Goal: Task Accomplishment & Management: Manage account settings

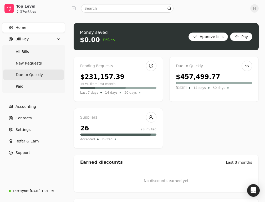
click at [25, 77] on span "Due to Quickly" at bounding box center [29, 75] width 27 height 6
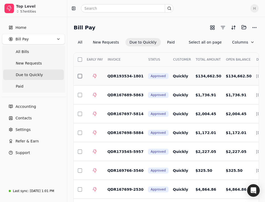
click at [81, 77] on button "button" at bounding box center [80, 76] width 4 height 4
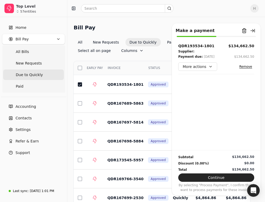
click at [61, 184] on div "Home Bill Pay All Bills New Requests Due to Quickly Paid Accounting Contacts Se…" at bounding box center [33, 100] width 67 height 167
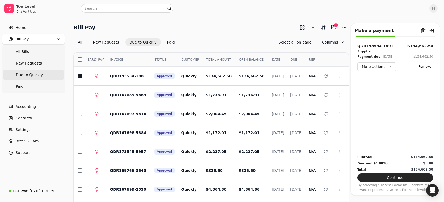
click at [100, 50] on div "Select EARLY PAY INVOICE STATUS CUSTOMER TOTAL AMOUNT OPEN BALANCE DATE DUE REF…" at bounding box center [211, 154] width 275 height 214
click at [80, 95] on button "button" at bounding box center [80, 95] width 4 height 4
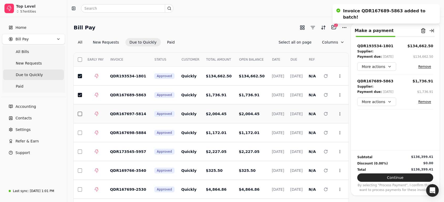
click at [79, 113] on button "button" at bounding box center [80, 114] width 4 height 4
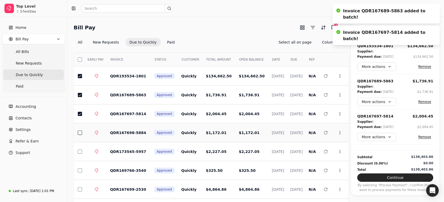
click at [79, 133] on button "button" at bounding box center [80, 133] width 4 height 4
click at [80, 151] on button "button" at bounding box center [80, 152] width 4 height 4
click at [80, 172] on button "button" at bounding box center [80, 171] width 4 height 4
click at [79, 191] on button "button" at bounding box center [80, 190] width 4 height 4
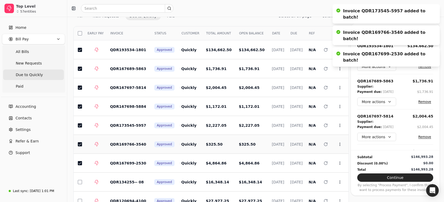
scroll to position [53, 0]
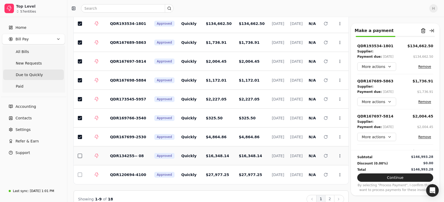
click at [80, 155] on button "button" at bounding box center [80, 156] width 4 height 4
click at [79, 173] on button "button" at bounding box center [80, 175] width 4 height 4
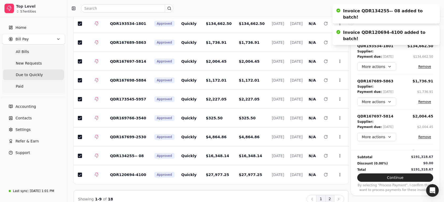
click at [265, 197] on button "2" at bounding box center [329, 199] width 9 height 8
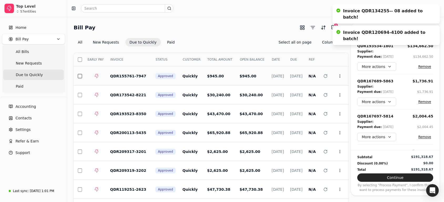
click at [81, 78] on button "button" at bounding box center [80, 76] width 4 height 4
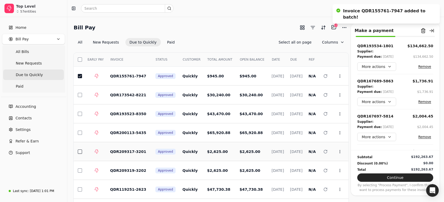
click at [79, 153] on button "button" at bounding box center [80, 152] width 4 height 4
click at [80, 171] on button "button" at bounding box center [80, 171] width 4 height 4
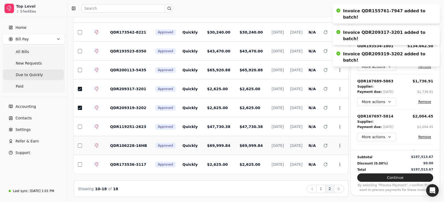
scroll to position [64, 0]
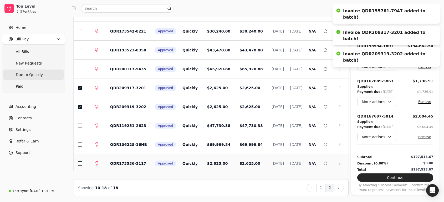
click at [78, 163] on button "button" at bounding box center [80, 164] width 4 height 4
click at [265, 175] on button "Continue" at bounding box center [395, 178] width 76 height 8
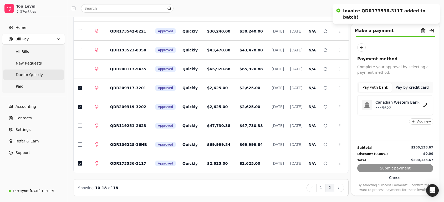
click at [265, 104] on p "Canadian Western Bank" at bounding box center [397, 103] width 44 height 6
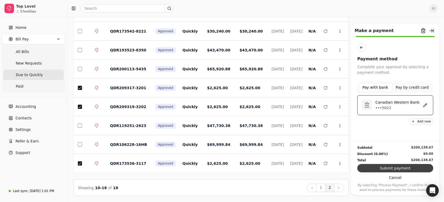
click at [265, 171] on button "Submit payment" at bounding box center [395, 168] width 76 height 8
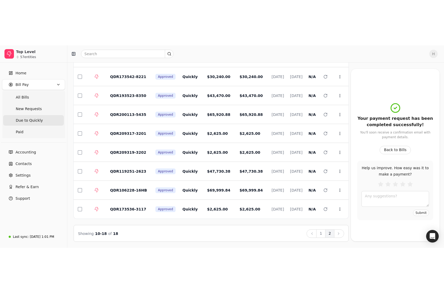
scroll to position [0, 0]
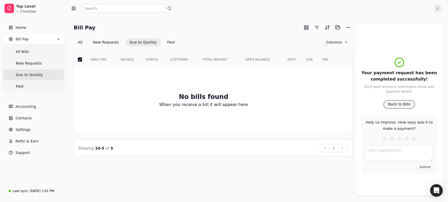
click at [265, 104] on button "Back to Bills" at bounding box center [400, 104] width 32 height 8
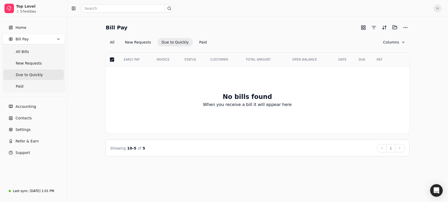
drag, startPoint x: 81, startPoint y: 86, endPoint x: 106, endPoint y: 76, distance: 27.6
click at [81, 86] on div "Bill Pay Selected items: 0 All New Requests Due to Quickly Paid Columns Select …" at bounding box center [258, 90] width 368 height 134
click at [88, 54] on div "Bill Pay Selected items: 0 All New Requests Due to Quickly Paid Columns Select …" at bounding box center [258, 90] width 368 height 134
click at [113, 41] on button "All" at bounding box center [112, 42] width 13 height 8
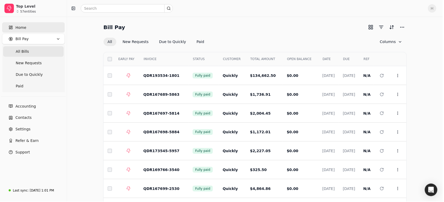
click at [22, 28] on span "Home" at bounding box center [21, 28] width 11 height 6
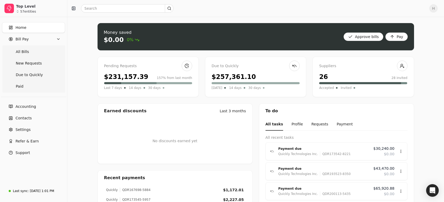
click at [129, 76] on div "$231,157.39" at bounding box center [126, 76] width 44 height 9
click at [26, 65] on span "New Requests" at bounding box center [29, 64] width 26 height 6
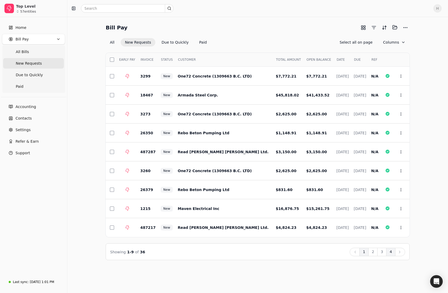
click at [265, 202] on button "4" at bounding box center [390, 252] width 9 height 8
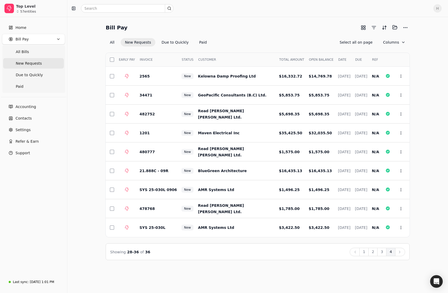
click at [244, 29] on div "Bill Pay Selected items: 0" at bounding box center [258, 27] width 304 height 9
click at [265, 202] on div "Bill Pay Selected items: 0 All New Requests Due to Quickly Paid Select all on p…" at bounding box center [257, 155] width 381 height 276
click at [111, 202] on button "button" at bounding box center [112, 228] width 4 height 4
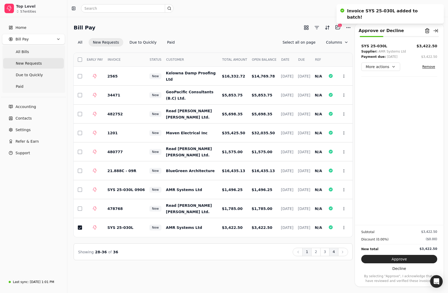
click at [265, 202] on button "1" at bounding box center [306, 252] width 9 height 8
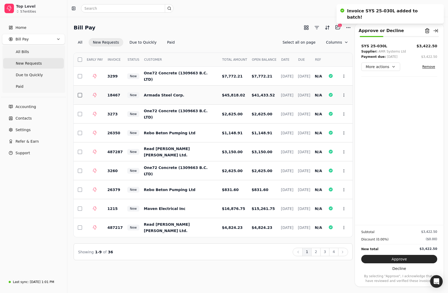
click at [79, 94] on button "button" at bounding box center [80, 95] width 4 height 4
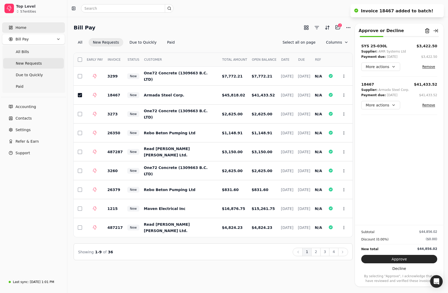
drag, startPoint x: 27, startPoint y: 28, endPoint x: 29, endPoint y: 28, distance: 2.6
click at [27, 28] on link "Home" at bounding box center [33, 27] width 63 height 11
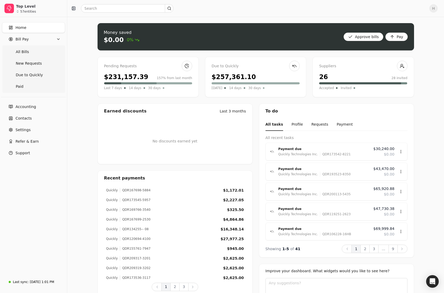
click at [157, 43] on div "Money saved $0.00 0% Approve bills Pay" at bounding box center [256, 36] width 317 height 27
click at [80, 202] on div "Money saved $0.00 0% Approve bills Pay Pending Requests $231,157.39 157% from l…" at bounding box center [255, 171] width 377 height 308
click at [28, 199] on div "Home Bill Pay All Bills New Requests Due to Quickly Paid Accounting Contacts Se…" at bounding box center [33, 146] width 67 height 258
click at [78, 201] on div "Money saved $0.00 0% Approve bills Pay Pending Requests $231,157.39 157% from l…" at bounding box center [255, 171] width 377 height 308
click at [34, 75] on span "Due to Quickly" at bounding box center [29, 75] width 27 height 6
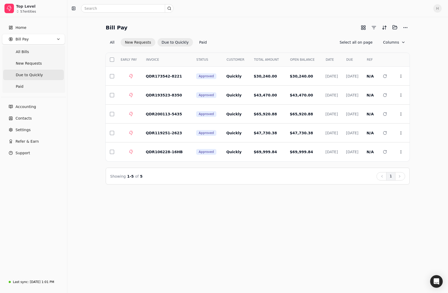
click at [128, 40] on button "New Requests" at bounding box center [138, 42] width 34 height 8
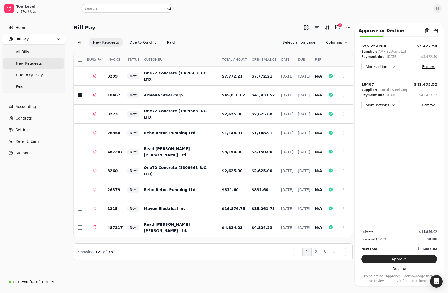
click at [265, 106] on button "Remove" at bounding box center [428, 105] width 17 height 6
click at [265, 202] on button "2" at bounding box center [315, 252] width 9 height 8
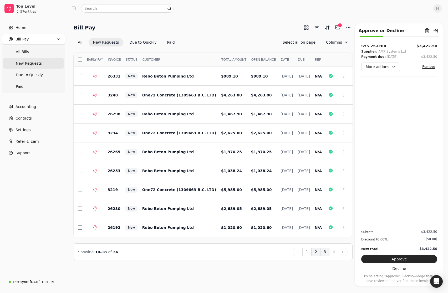
click at [265, 202] on button "3" at bounding box center [324, 252] width 9 height 8
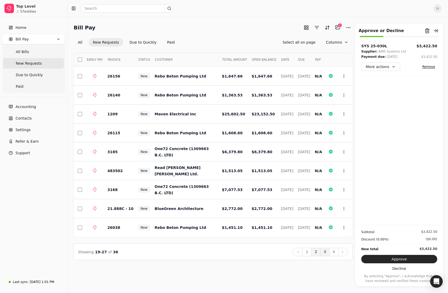
click at [265, 202] on button "2" at bounding box center [315, 252] width 9 height 8
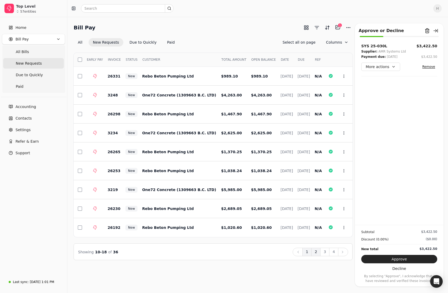
click at [265, 202] on button "1" at bounding box center [306, 252] width 9 height 8
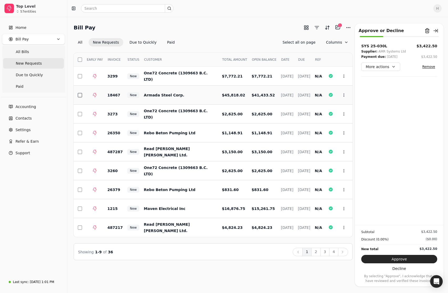
click at [81, 96] on button "button" at bounding box center [80, 95] width 4 height 4
click at [81, 94] on button "button" at bounding box center [80, 95] width 4 height 4
click at [265, 202] on button "2" at bounding box center [315, 252] width 9 height 8
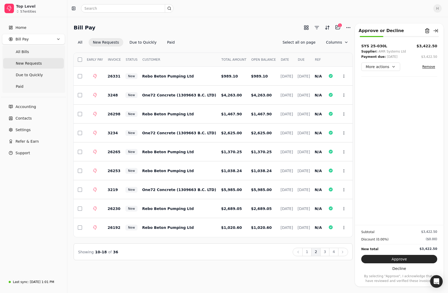
click at [65, 11] on div "Top Level 57 entities" at bounding box center [33, 8] width 67 height 17
click at [28, 28] on link "Home" at bounding box center [33, 27] width 63 height 11
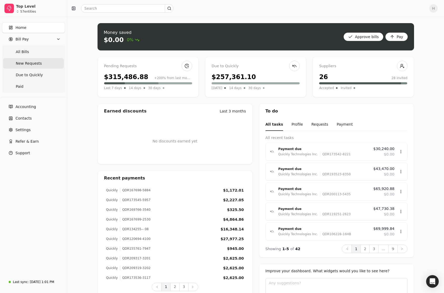
click at [39, 64] on Requests "New Requests" at bounding box center [33, 63] width 61 height 11
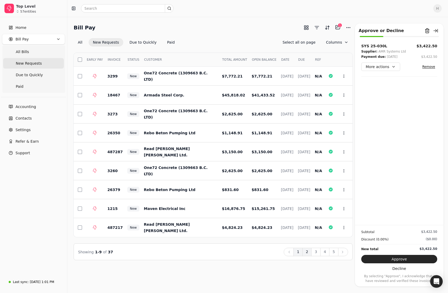
click at [265, 202] on button "2" at bounding box center [306, 252] width 9 height 8
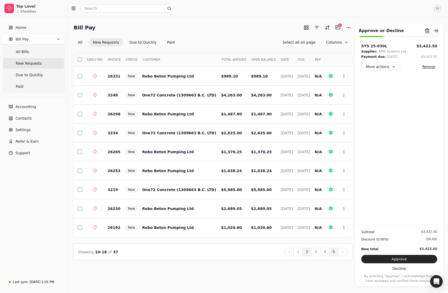
click at [265, 202] on button "5" at bounding box center [333, 252] width 9 height 8
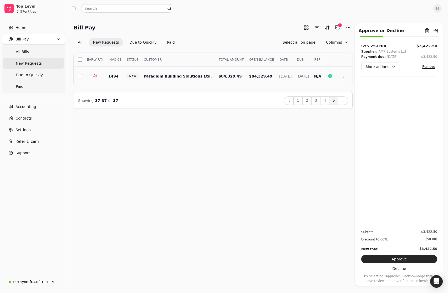
click at [80, 74] on button "button" at bounding box center [80, 76] width 4 height 4
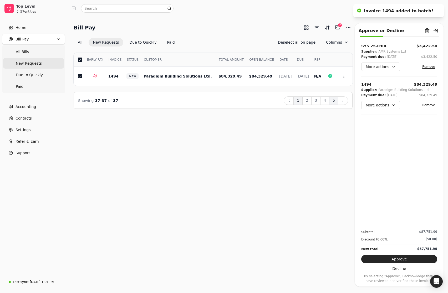
click at [265, 100] on button "1" at bounding box center [297, 100] width 9 height 8
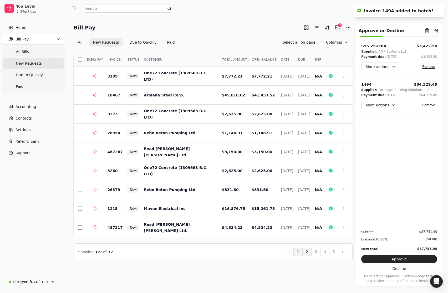
click at [265, 202] on button "2" at bounding box center [306, 252] width 9 height 8
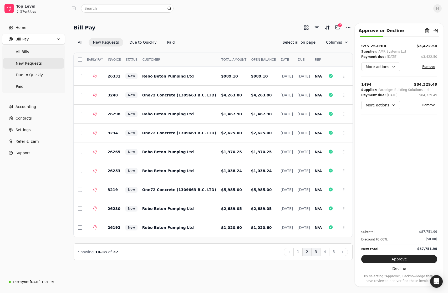
click at [265, 202] on button "3" at bounding box center [315, 252] width 9 height 8
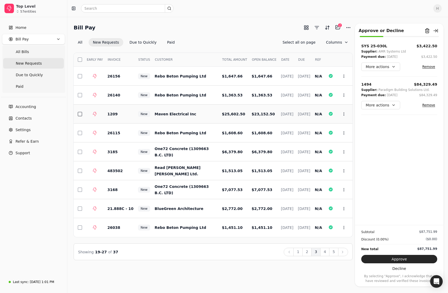
click at [78, 113] on button "button" at bounding box center [80, 114] width 4 height 4
click at [265, 202] on button "4" at bounding box center [324, 252] width 9 height 8
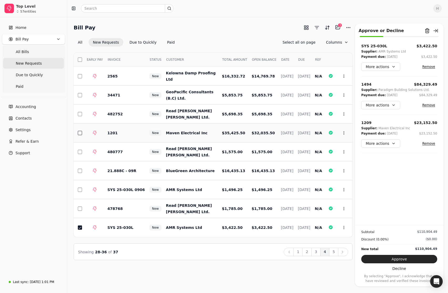
click at [80, 134] on button "button" at bounding box center [80, 133] width 4 height 4
click at [265, 144] on button "Remove" at bounding box center [428, 143] width 17 height 6
click at [265, 202] on div "Bill Pay Selected items: 3 3 All New Requests Due to Quickly Paid Select all on…" at bounding box center [257, 155] width 381 height 276
click at [265, 202] on button "Approve" at bounding box center [399, 259] width 76 height 8
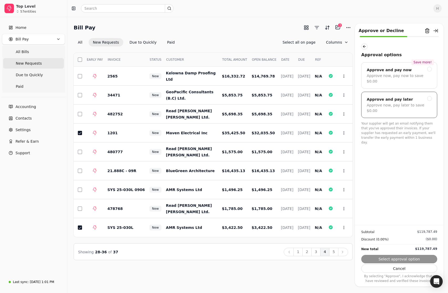
click at [265, 103] on div "Approve now, pay later to save $0.00" at bounding box center [399, 108] width 65 height 11
click at [265, 202] on button "Submit approval" at bounding box center [399, 259] width 76 height 8
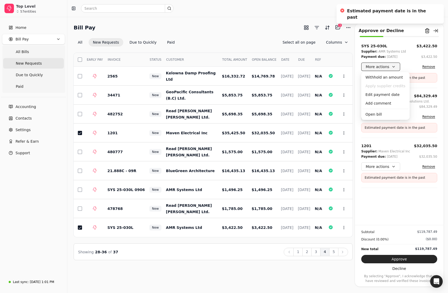
click at [265, 67] on button "More actions" at bounding box center [380, 67] width 39 height 8
click at [265, 94] on div "Edit payment date" at bounding box center [385, 94] width 46 height 9
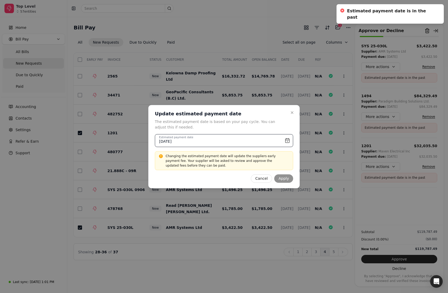
click at [265, 142] on input "[DATE]" at bounding box center [224, 140] width 138 height 13
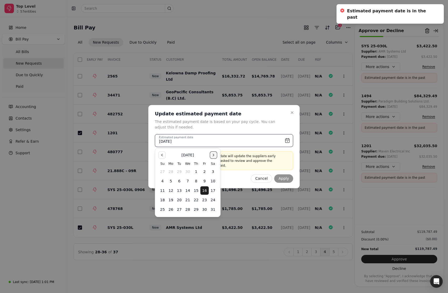
click at [216, 156] on button "Go to the Next Month" at bounding box center [213, 154] width 7 height 7
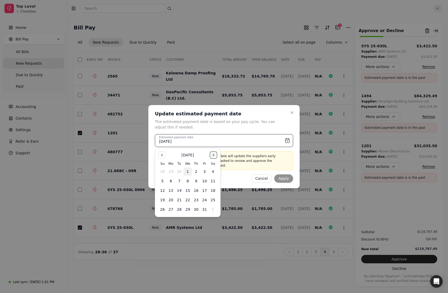
click at [212, 155] on button "Go to the Next Month" at bounding box center [213, 154] width 7 height 7
click at [213, 191] on button "15" at bounding box center [213, 190] width 8 height 8
type input "[DATE]"
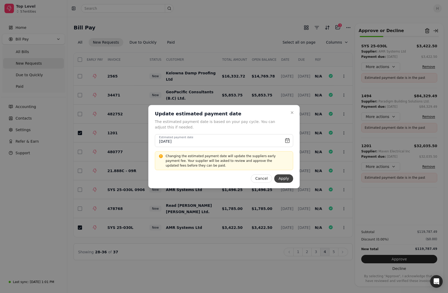
click at [265, 179] on button "Apply" at bounding box center [283, 178] width 19 height 8
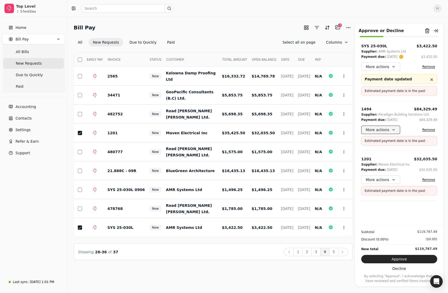
click at [265, 129] on button "More actions" at bounding box center [380, 130] width 39 height 8
click at [265, 158] on div "Edit payment date" at bounding box center [385, 158] width 46 height 9
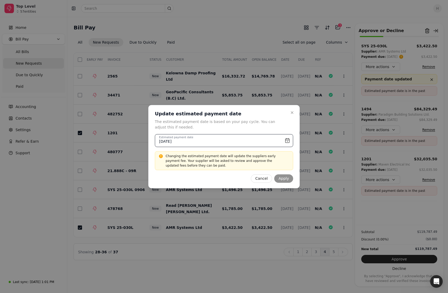
click at [265, 141] on input "[DATE]" at bounding box center [224, 140] width 138 height 13
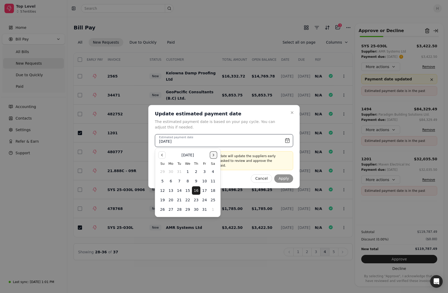
click at [215, 154] on button "Go to the Next Month" at bounding box center [213, 154] width 7 height 7
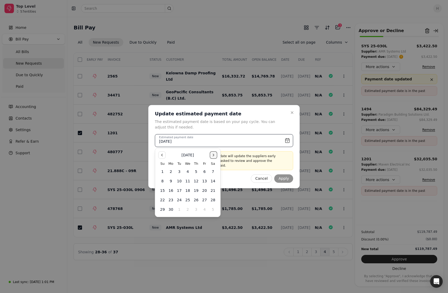
click at [215, 154] on button "Go to the Next Month" at bounding box center [213, 154] width 7 height 7
click at [171, 191] on button "15" at bounding box center [171, 190] width 8 height 8
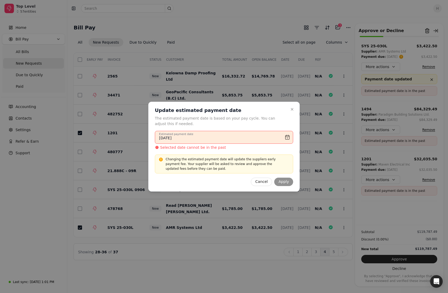
click at [265, 137] on input "[DATE]" at bounding box center [224, 137] width 138 height 13
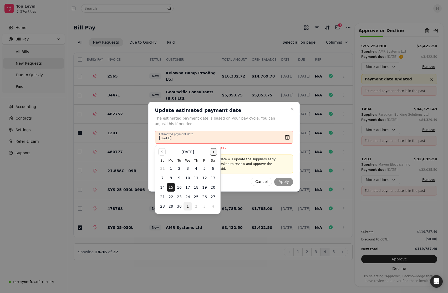
click at [214, 153] on button "Go to the Next Month" at bounding box center [213, 151] width 7 height 7
click at [187, 185] on button "15" at bounding box center [188, 187] width 8 height 8
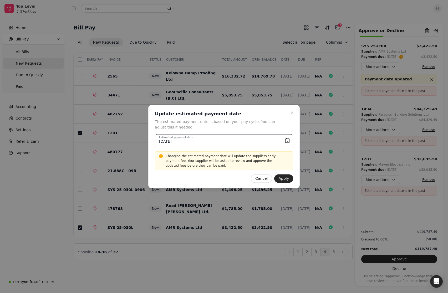
click at [265, 141] on input "[DATE]" at bounding box center [224, 140] width 138 height 13
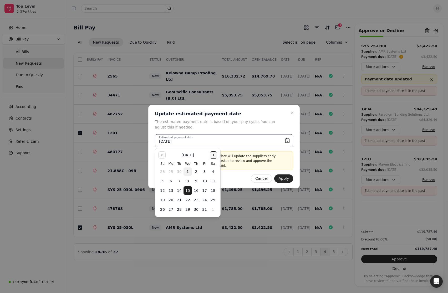
click at [212, 153] on button "Go to the Next Month" at bounding box center [213, 154] width 7 height 7
click at [215, 191] on button "15" at bounding box center [213, 190] width 8 height 8
type input "[DATE]"
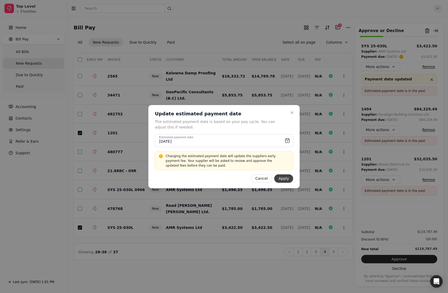
click at [265, 177] on button "Apply" at bounding box center [283, 178] width 19 height 8
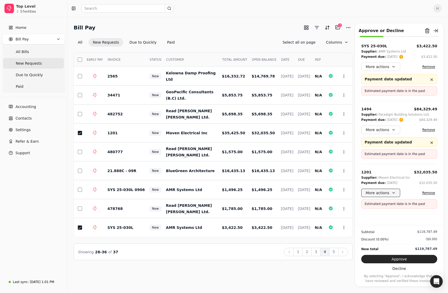
click at [265, 194] on button "More actions" at bounding box center [380, 193] width 39 height 8
click at [265, 202] on div "Edit payment date" at bounding box center [385, 221] width 46 height 9
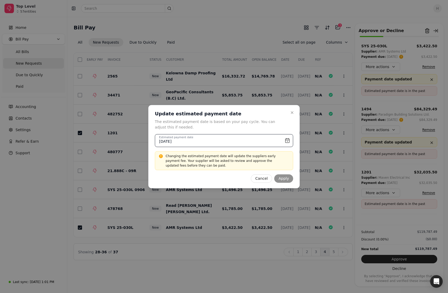
click at [265, 141] on input "[DATE]" at bounding box center [224, 140] width 138 height 13
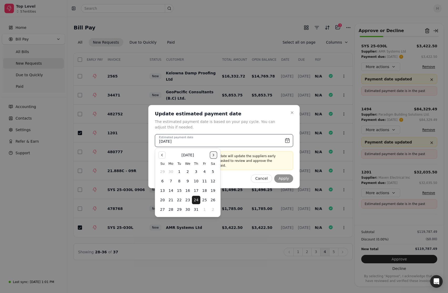
click at [212, 157] on button "Go to the Next Month" at bounding box center [213, 154] width 7 height 7
click at [212, 190] on button "15" at bounding box center [213, 190] width 8 height 8
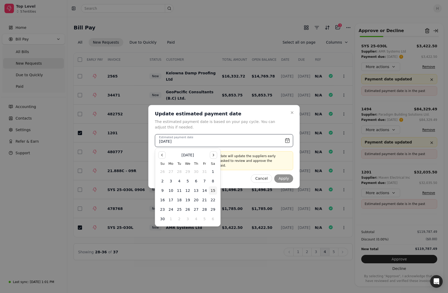
type input "[DATE]"
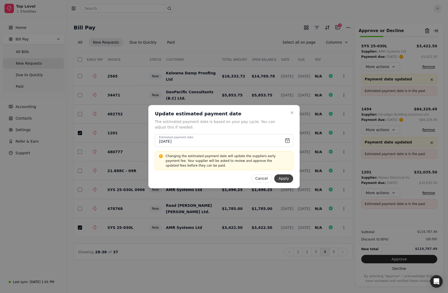
drag, startPoint x: 212, startPoint y: 190, endPoint x: 277, endPoint y: 180, distance: 66.3
click at [265, 178] on button "Apply" at bounding box center [283, 178] width 19 height 8
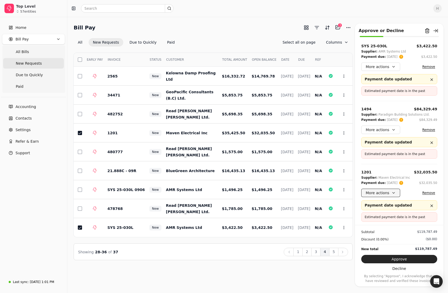
click at [265, 192] on button "More actions" at bounding box center [380, 193] width 39 height 8
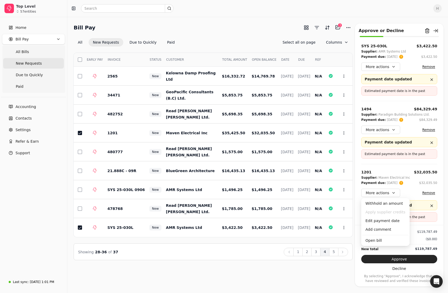
click at [265, 129] on div "More actions Remove" at bounding box center [399, 130] width 76 height 8
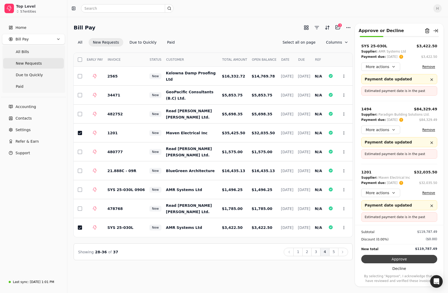
click at [265, 202] on button "Approve" at bounding box center [399, 259] width 76 height 8
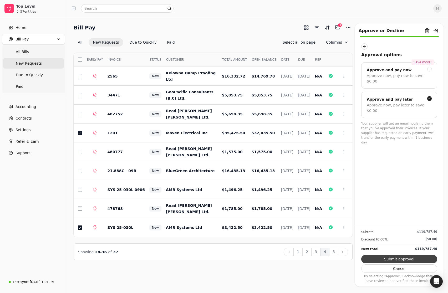
click at [265, 202] on button "Submit approval" at bounding box center [399, 259] width 76 height 8
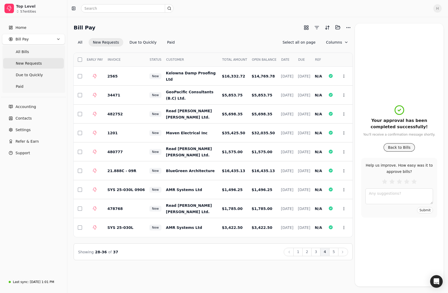
click at [265, 147] on button "Back to Bills" at bounding box center [400, 147] width 32 height 8
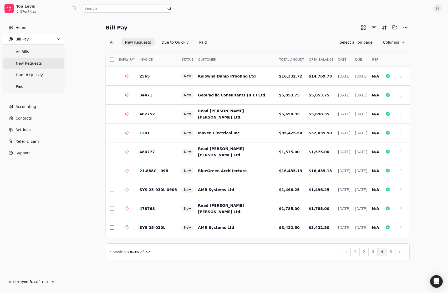
click at [237, 202] on div "Bill Pay Selected items: 0 All New Requests Due to Quickly Paid Select all on p…" at bounding box center [257, 155] width 381 height 276
click at [215, 202] on div "Showing 28 - 36 of 37 Back 1 2 3 4 5 Next" at bounding box center [257, 252] width 295 height 8
click at [265, 202] on button "5" at bounding box center [390, 252] width 9 height 8
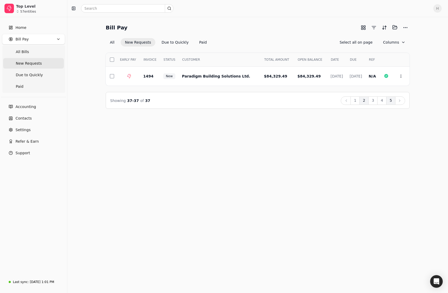
click at [265, 101] on button "2" at bounding box center [363, 100] width 9 height 8
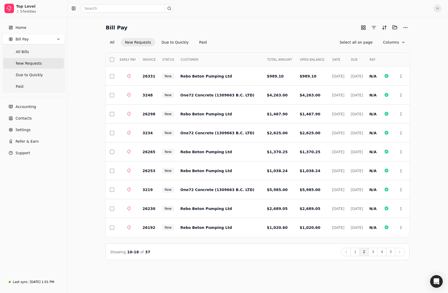
click at [265, 59] on span "DATE" at bounding box center [336, 59] width 8 height 5
click at [265, 42] on button "Select all on page" at bounding box center [355, 42] width 41 height 8
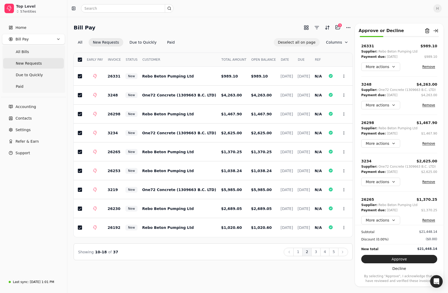
click at [265, 41] on button "Deselect all on page" at bounding box center [297, 42] width 46 height 8
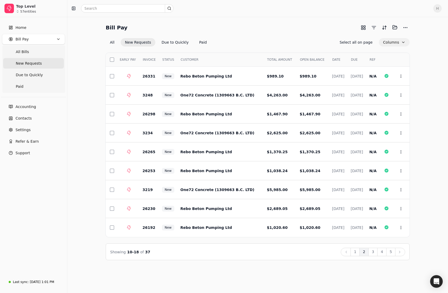
click at [265, 42] on button "Columns" at bounding box center [394, 42] width 31 height 8
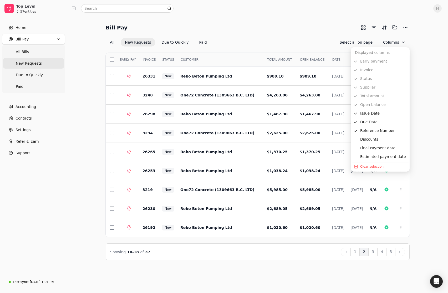
click at [265, 45] on div "All New Requests Due to Quickly Paid Select all on page Columns" at bounding box center [258, 42] width 304 height 8
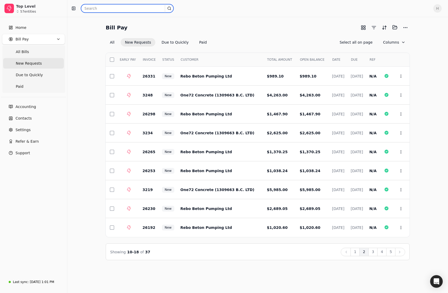
click at [96, 8] on input "text" at bounding box center [127, 8] width 93 height 8
type input "rebo"
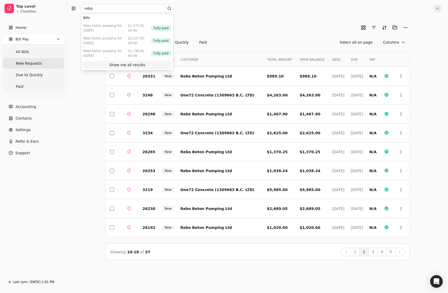
click at [121, 30] on div "Rebo Beton Pumping Ltd [DATE] $1,172.01 $0.00 Fully paid" at bounding box center [127, 28] width 92 height 13
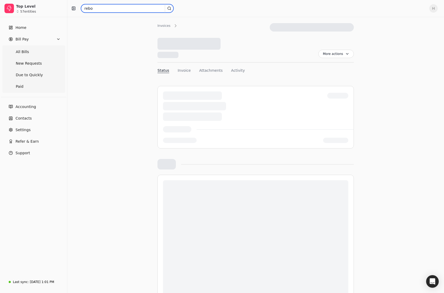
click at [100, 6] on input "rebo" at bounding box center [127, 8] width 93 height 8
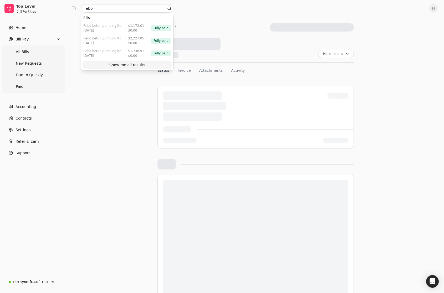
click at [120, 64] on div "Show me all results" at bounding box center [127, 65] width 36 height 6
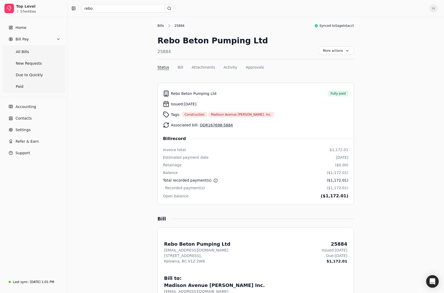
click at [162, 26] on div "Bills" at bounding box center [161, 25] width 9 height 5
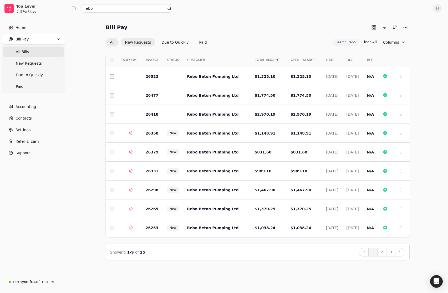
click at [139, 44] on button "New Requests" at bounding box center [138, 42] width 34 height 8
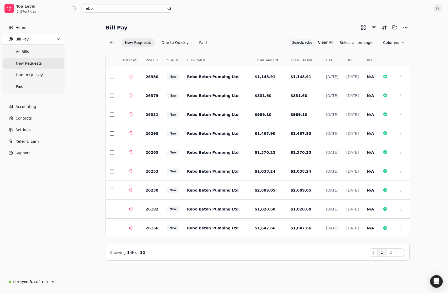
click at [265, 202] on button "2" at bounding box center [390, 252] width 9 height 8
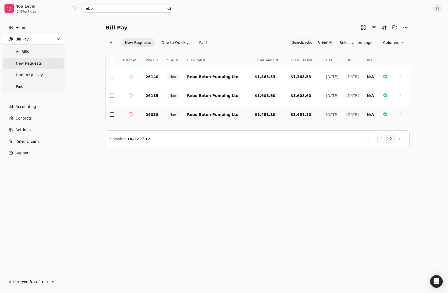
click at [113, 115] on button "button" at bounding box center [112, 115] width 4 height 4
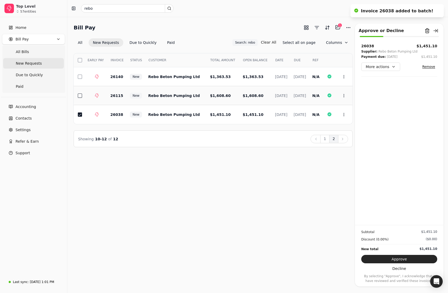
click at [79, 95] on button "button" at bounding box center [80, 96] width 4 height 4
click at [265, 139] on button "1" at bounding box center [324, 139] width 9 height 8
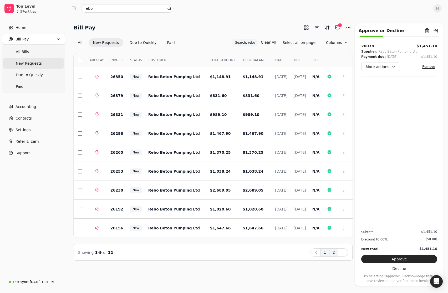
click at [265, 202] on button "2" at bounding box center [333, 252] width 9 height 8
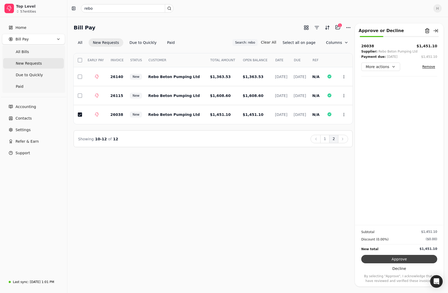
click at [265, 202] on button "Approve" at bounding box center [399, 259] width 76 height 8
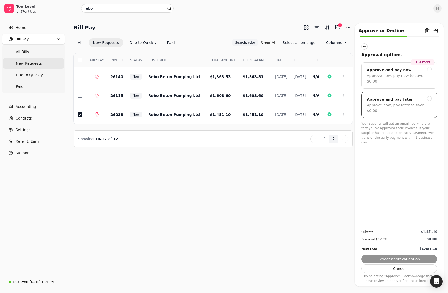
click at [265, 96] on div "Approve and pay later" at bounding box center [390, 99] width 46 height 6
click at [265, 202] on button "Submit approval" at bounding box center [399, 259] width 76 height 8
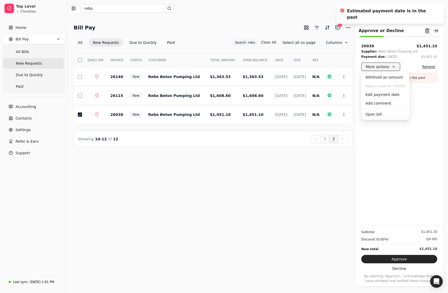
click at [265, 67] on button "More actions" at bounding box center [380, 67] width 39 height 8
click at [265, 94] on div "Edit payment date" at bounding box center [385, 94] width 46 height 9
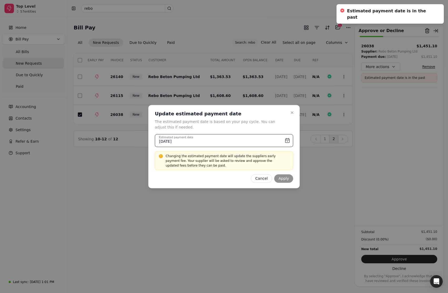
click at [265, 140] on input "[DATE]" at bounding box center [224, 140] width 138 height 13
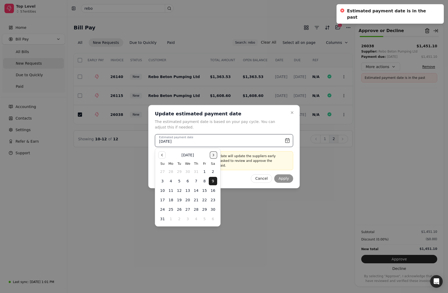
click at [211, 155] on button "Go to the Next Month" at bounding box center [213, 154] width 7 height 7
click at [212, 192] on button "15" at bounding box center [213, 190] width 8 height 8
type input "[DATE]"
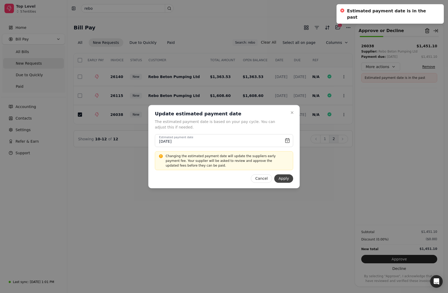
click at [265, 178] on button "Apply" at bounding box center [283, 178] width 19 height 8
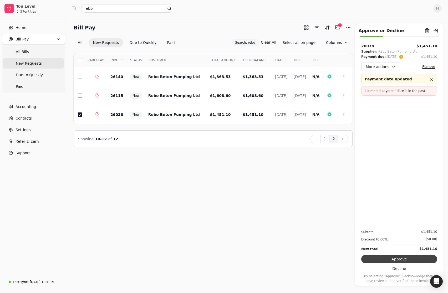
click at [265, 202] on button "Approve" at bounding box center [399, 259] width 76 height 8
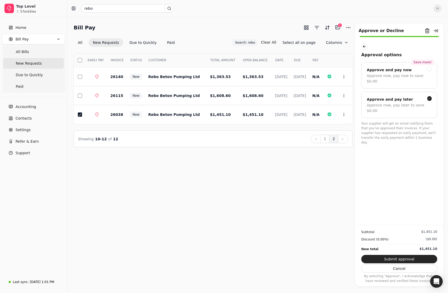
click at [265, 202] on button "Submit approval" at bounding box center [399, 259] width 76 height 8
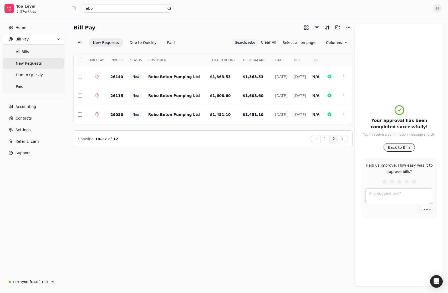
click at [265, 149] on button "Back to Bills" at bounding box center [400, 147] width 32 height 8
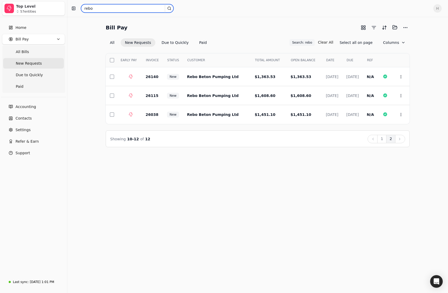
drag, startPoint x: 95, startPoint y: 8, endPoint x: 62, endPoint y: 6, distance: 33.7
click at [62, 6] on div "Top Level 57 entities Home Bill Pay All Bills New Requests Due to Quickly Paid …" at bounding box center [224, 146] width 448 height 293
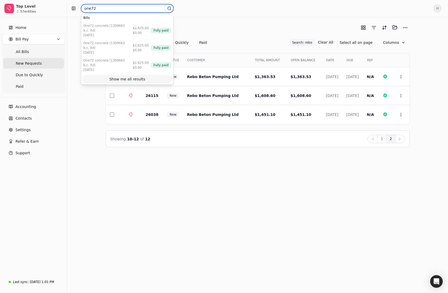
type input "one72"
click at [114, 77] on div "Show me all results" at bounding box center [127, 80] width 36 height 6
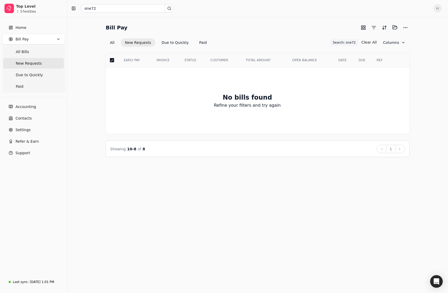
click at [133, 41] on button "New Requests" at bounding box center [138, 42] width 34 height 8
click at [41, 52] on Bills "All Bills" at bounding box center [33, 52] width 61 height 11
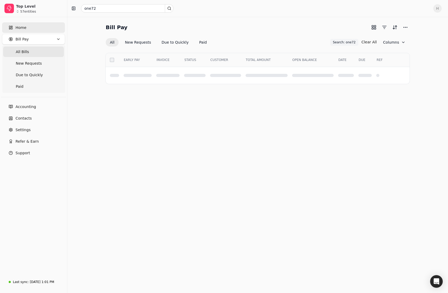
click at [34, 29] on link "Home" at bounding box center [33, 27] width 63 height 11
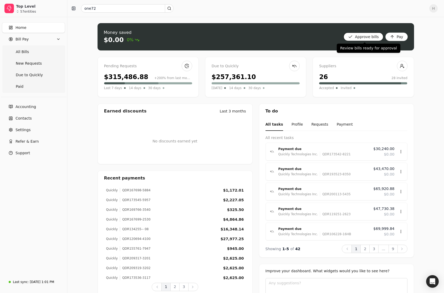
click at [265, 37] on bills "Approve bills" at bounding box center [364, 37] width 40 height 8
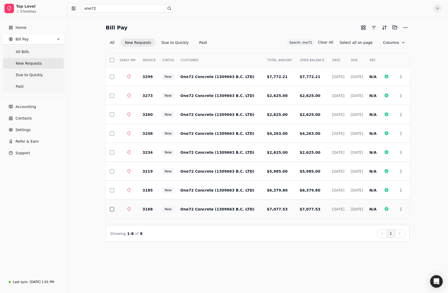
click at [111, 202] on button "button" at bounding box center [112, 209] width 4 height 4
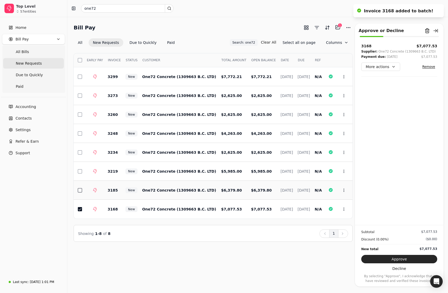
click at [82, 190] on button "button" at bounding box center [80, 190] width 4 height 4
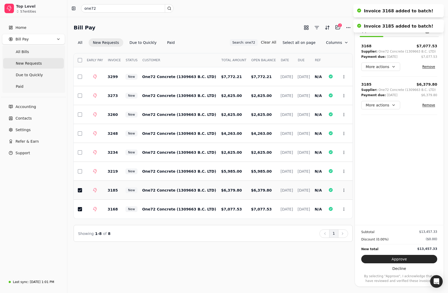
click at [82, 190] on button "button" at bounding box center [80, 190] width 4 height 4
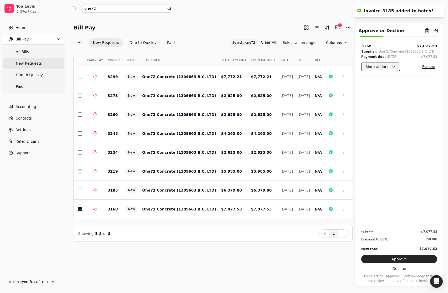
click at [265, 68] on button "More actions" at bounding box center [380, 67] width 39 height 8
click at [265, 96] on div "Edit payment date" at bounding box center [385, 94] width 46 height 9
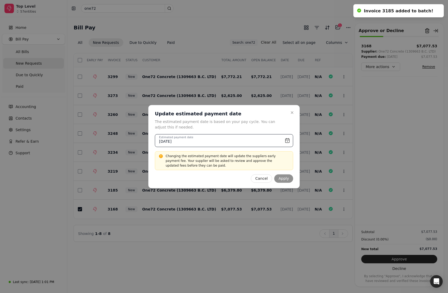
click at [265, 142] on input "[DATE]" at bounding box center [224, 140] width 138 height 13
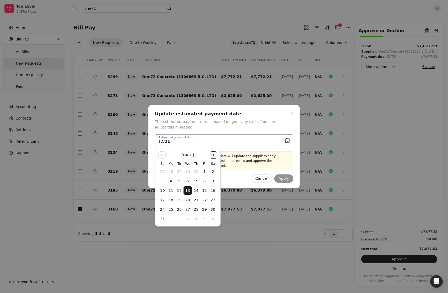
click at [213, 155] on button "Go to the Next Month" at bounding box center [213, 154] width 7 height 7
click at [213, 191] on button "15" at bounding box center [213, 190] width 8 height 8
type input "[DATE]"
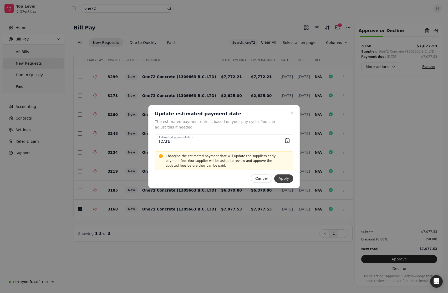
click at [265, 177] on button "Apply" at bounding box center [283, 178] width 19 height 8
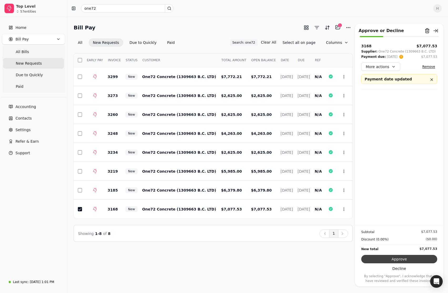
click at [265, 202] on button "Approve" at bounding box center [399, 259] width 76 height 8
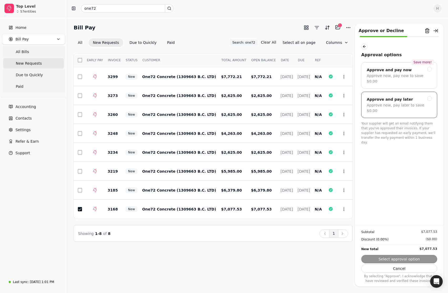
click at [265, 96] on div "Approve and pay later" at bounding box center [390, 99] width 46 height 6
click at [265, 202] on button "Submit approval" at bounding box center [399, 259] width 76 height 8
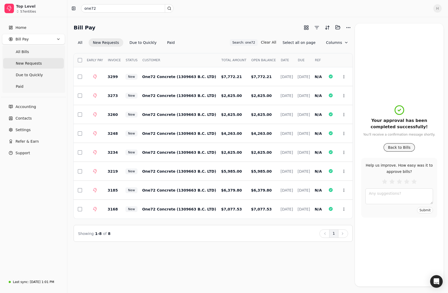
click at [265, 147] on button "Back to Bills" at bounding box center [400, 147] width 32 height 8
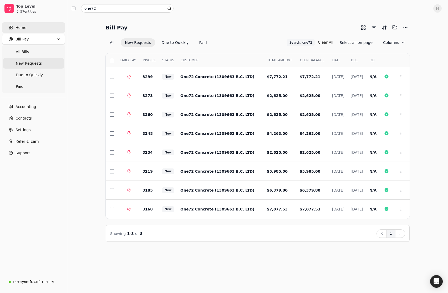
click at [26, 26] on link "Home" at bounding box center [33, 27] width 63 height 11
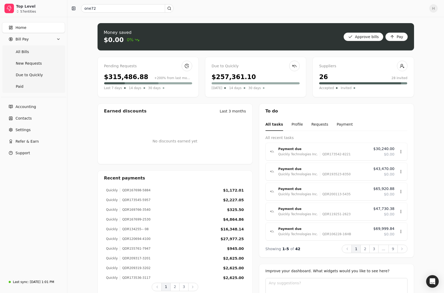
click at [89, 197] on div "Money saved $0.00 0% Approve bills Pay Pending Requests $315,486.88 +200% from …" at bounding box center [255, 171] width 377 height 308
click at [85, 93] on div "Money saved $0.00 0% Approve bills Pay Pending Requests $315,486.88 +200% from …" at bounding box center [255, 171] width 377 height 308
click at [95, 166] on div "Money saved $0.00 0% Approve bills Pay Pending Requests $315,486.88 +200% from …" at bounding box center [255, 171] width 377 height 308
click at [25, 75] on span "Due to Quickly" at bounding box center [29, 75] width 27 height 6
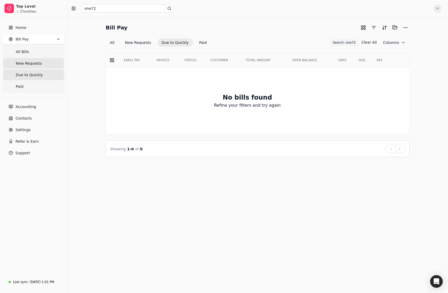
click at [37, 66] on span "New Requests" at bounding box center [29, 64] width 26 height 6
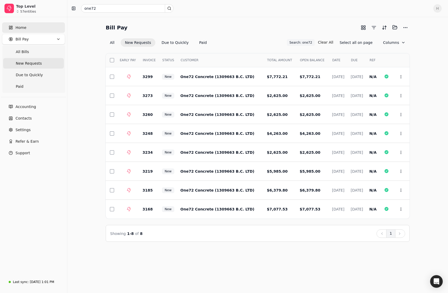
click at [24, 23] on link "Home" at bounding box center [33, 27] width 63 height 11
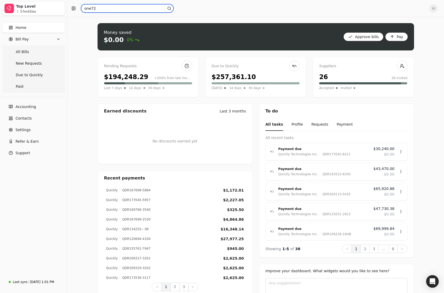
drag, startPoint x: 92, startPoint y: 9, endPoint x: 44, endPoint y: 7, distance: 47.6
click at [44, 7] on div "Top Level 57 entities Home Bill Pay All Bills New Requests Due to Quickly Paid …" at bounding box center [222, 162] width 444 height 325
click at [137, 81] on div "$194,248.29" at bounding box center [126, 76] width 44 height 9
click at [33, 67] on Requests "New Requests" at bounding box center [33, 63] width 61 height 11
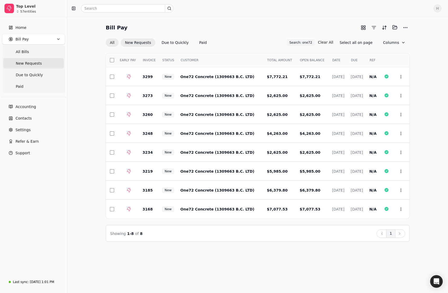
click at [113, 40] on button "All" at bounding box center [112, 42] width 13 height 8
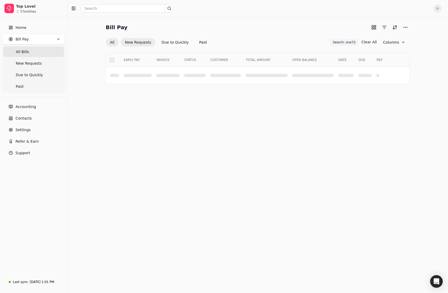
click at [129, 42] on button "New Requests" at bounding box center [138, 42] width 34 height 8
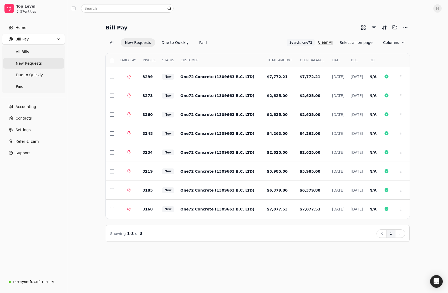
click at [265, 42] on button "Clear All" at bounding box center [325, 42] width 15 height 8
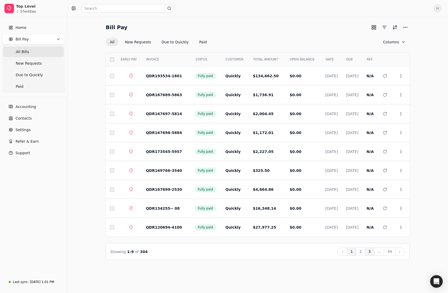
click at [265, 202] on button "3" at bounding box center [369, 252] width 9 height 8
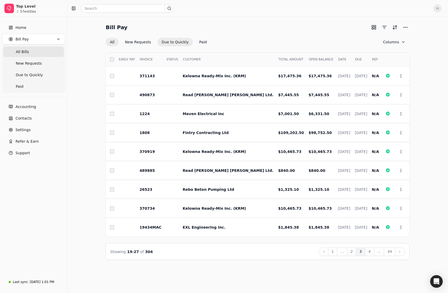
click at [173, 44] on button "Due to Quickly" at bounding box center [174, 42] width 35 height 8
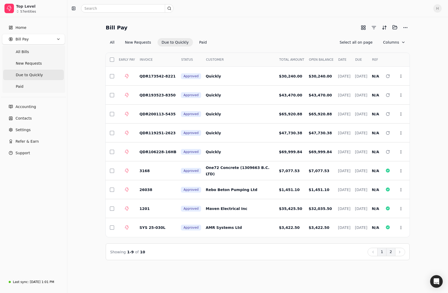
click at [265, 202] on button "2" at bounding box center [390, 252] width 9 height 8
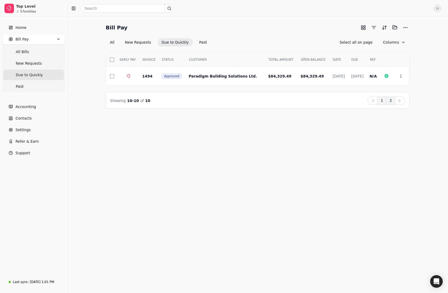
click at [265, 103] on button "1" at bounding box center [381, 100] width 9 height 8
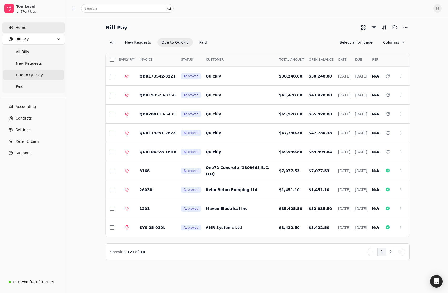
click at [30, 27] on link "Home" at bounding box center [33, 27] width 63 height 11
